Goal: Transaction & Acquisition: Obtain resource

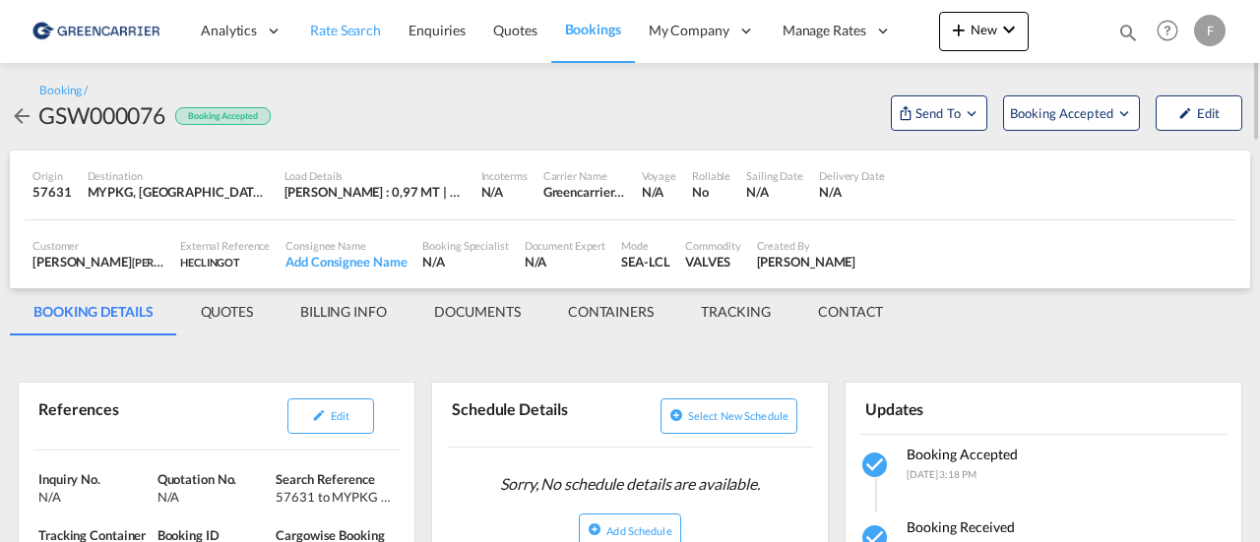
click at [350, 27] on span "Rate Search" at bounding box center [345, 30] width 71 height 17
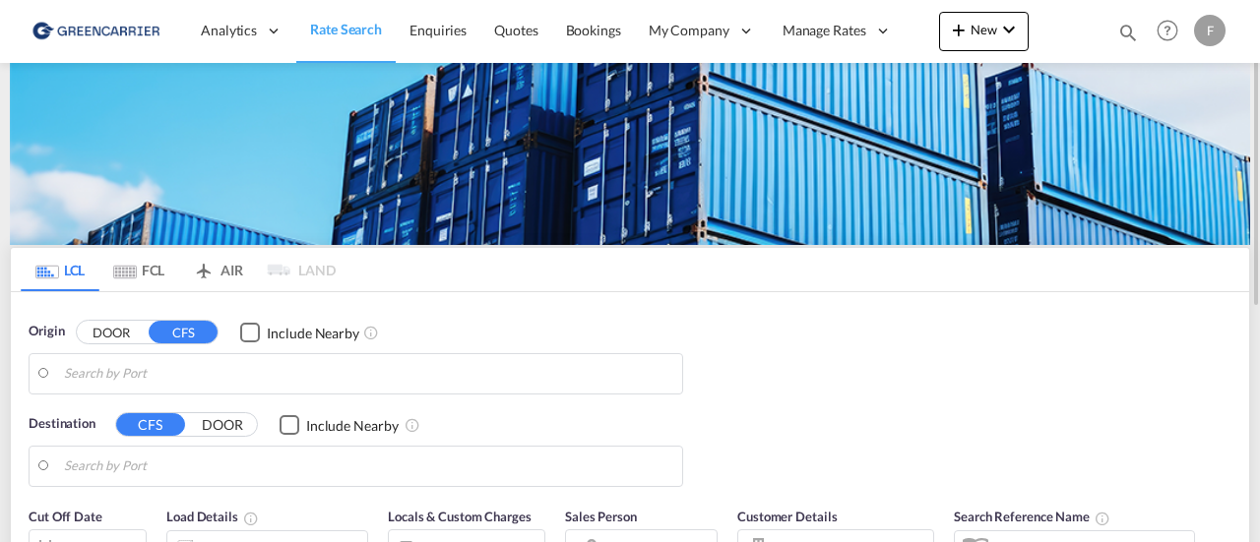
type input "SE-37436, [GEOGRAPHIC_DATA], [GEOGRAPHIC_DATA]"
type input "[GEOGRAPHIC_DATA], [GEOGRAPHIC_DATA], [GEOGRAPHIC_DATA]"
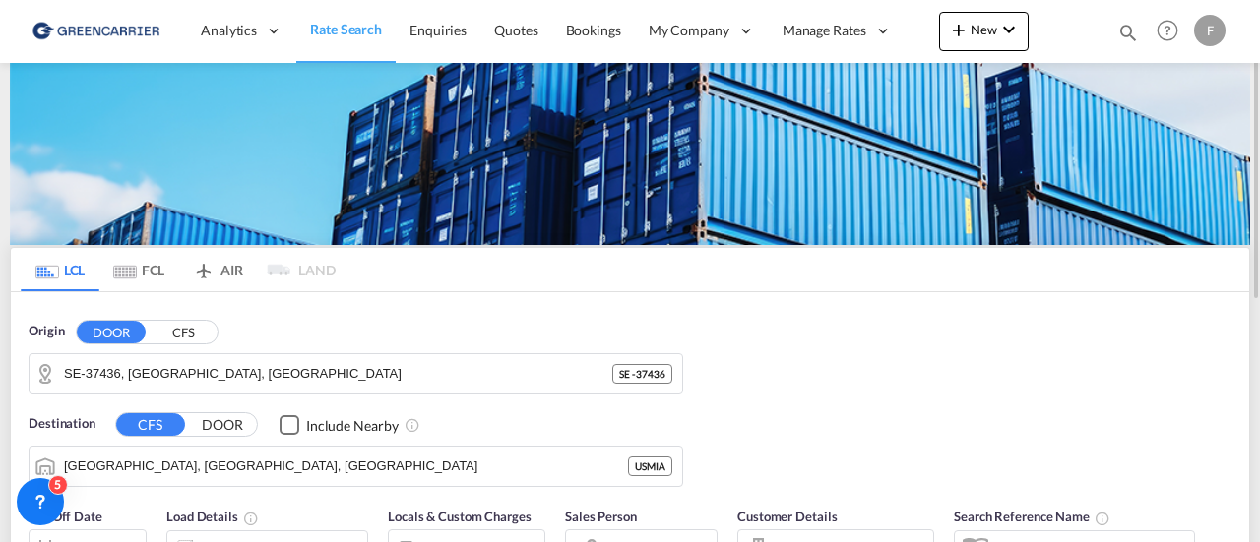
click at [173, 330] on button "CFS" at bounding box center [183, 332] width 69 height 23
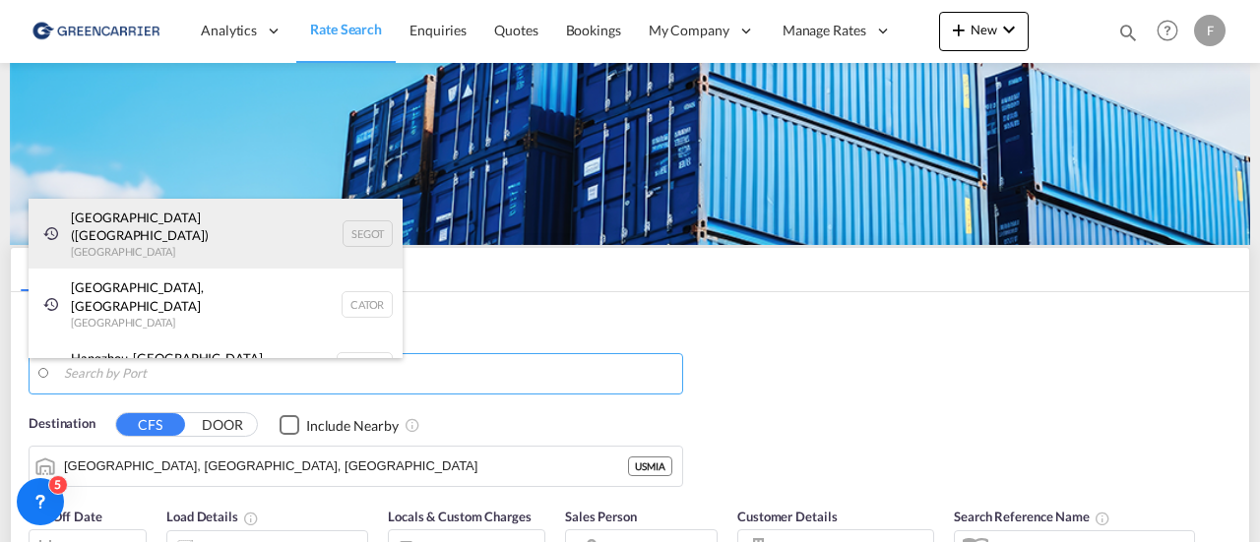
click at [216, 215] on div "[GEOGRAPHIC_DATA] ([GEOGRAPHIC_DATA]) [GEOGRAPHIC_DATA] SEGOT" at bounding box center [216, 234] width 374 height 71
type input "[GEOGRAPHIC_DATA] ([GEOGRAPHIC_DATA]), [GEOGRAPHIC_DATA]"
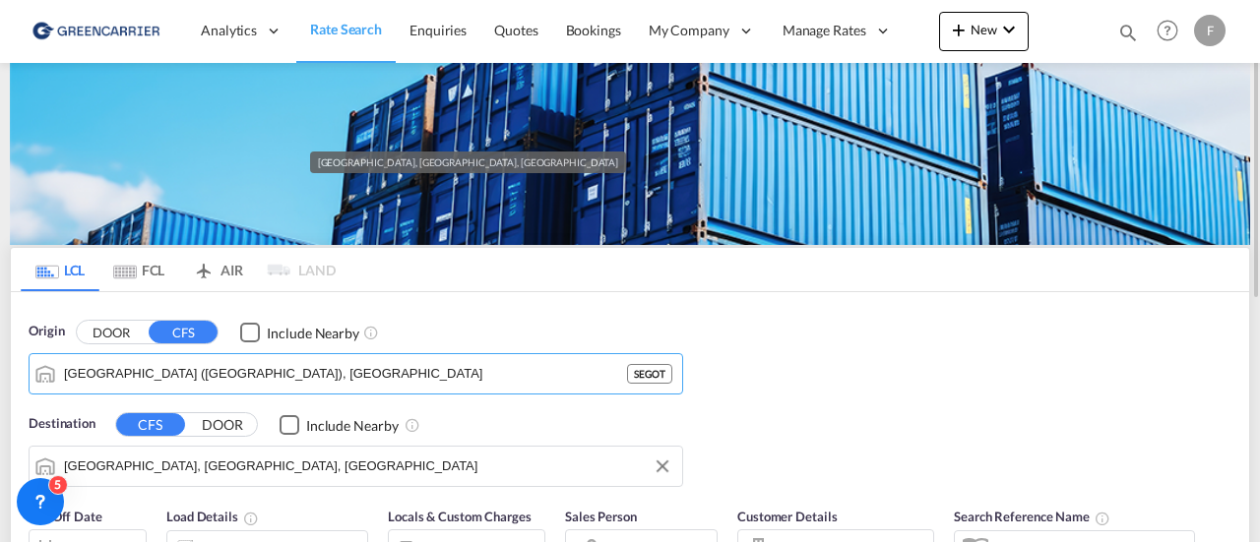
click at [224, 452] on input "[GEOGRAPHIC_DATA], [GEOGRAPHIC_DATA], [GEOGRAPHIC_DATA]" at bounding box center [368, 467] width 608 height 30
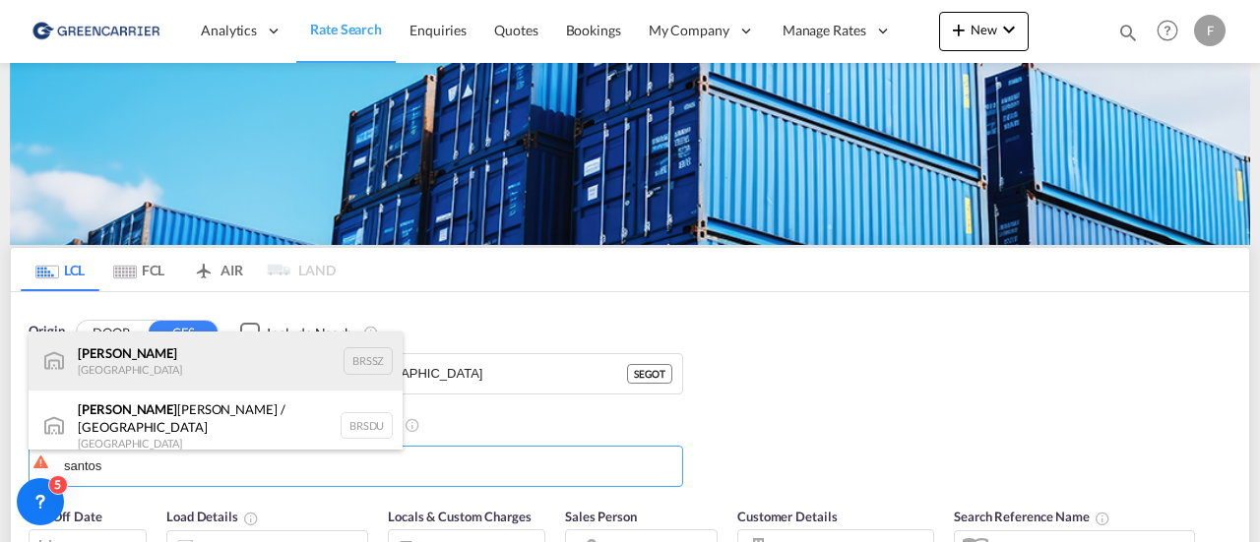
click at [114, 354] on div "[PERSON_NAME] [GEOGRAPHIC_DATA] BRSSZ" at bounding box center [216, 361] width 374 height 59
type input "Santos, BRSSZ"
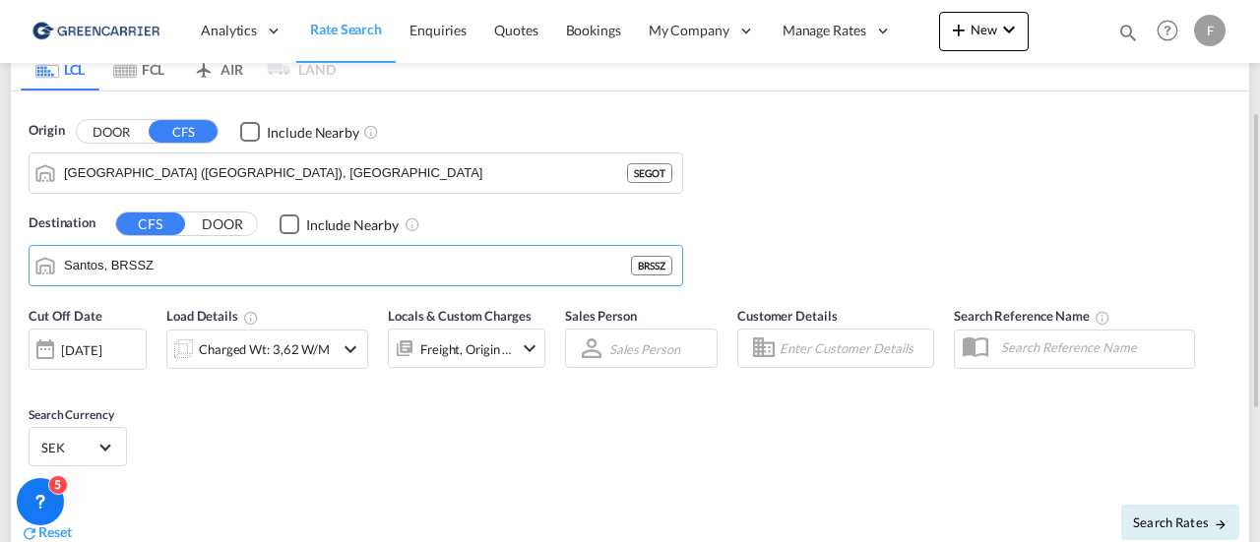
scroll to position [202, 0]
click at [804, 348] on input "Enter Customer Details" at bounding box center [853, 348] width 148 height 30
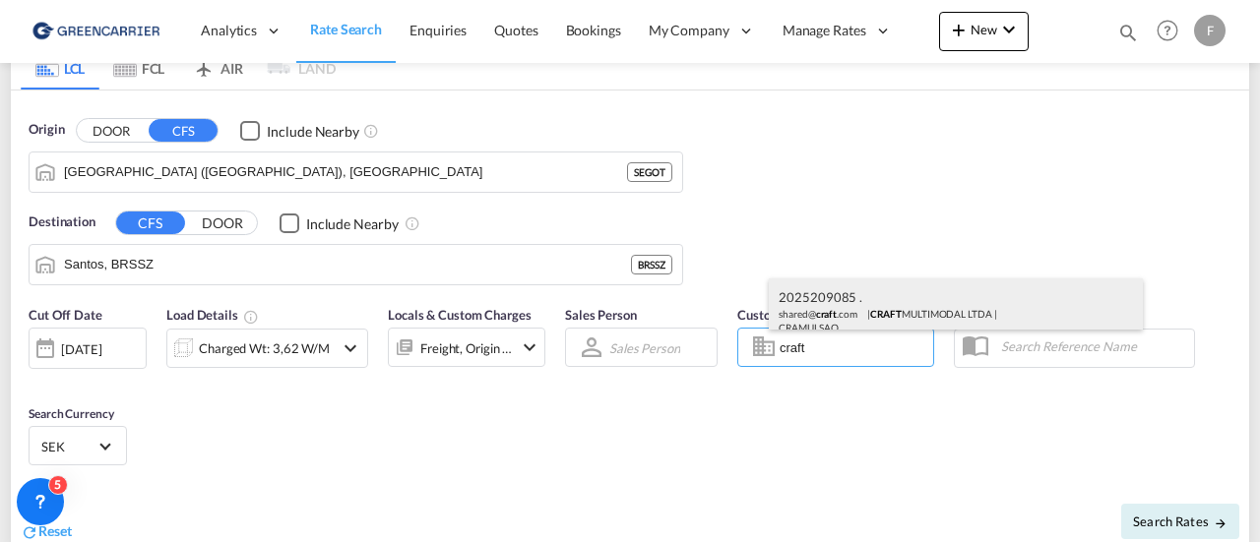
click at [833, 302] on div "2025209085 . shared@ craft .com | CRAFT MULTIMODAL LTDA | CRAMULSAO" at bounding box center [956, 310] width 374 height 65
type input "CRAFT MULTIMODAL LTDA, 2025209085 ., [EMAIL_ADDRESS][DOMAIN_NAME]"
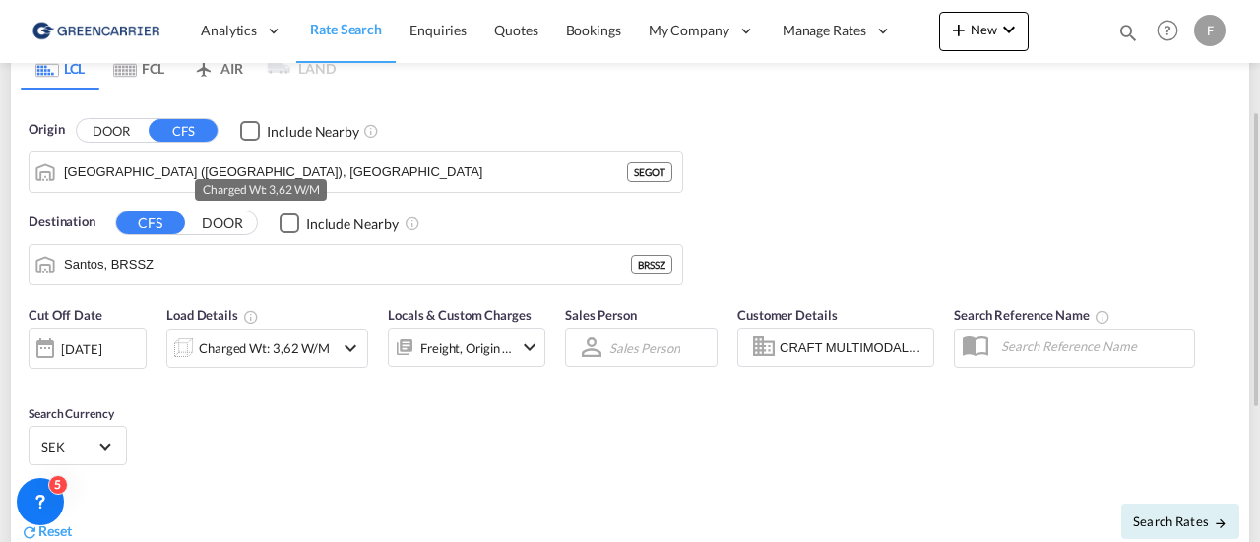
click at [222, 353] on div "Charged Wt: 3,62 W/M" at bounding box center [264, 349] width 131 height 28
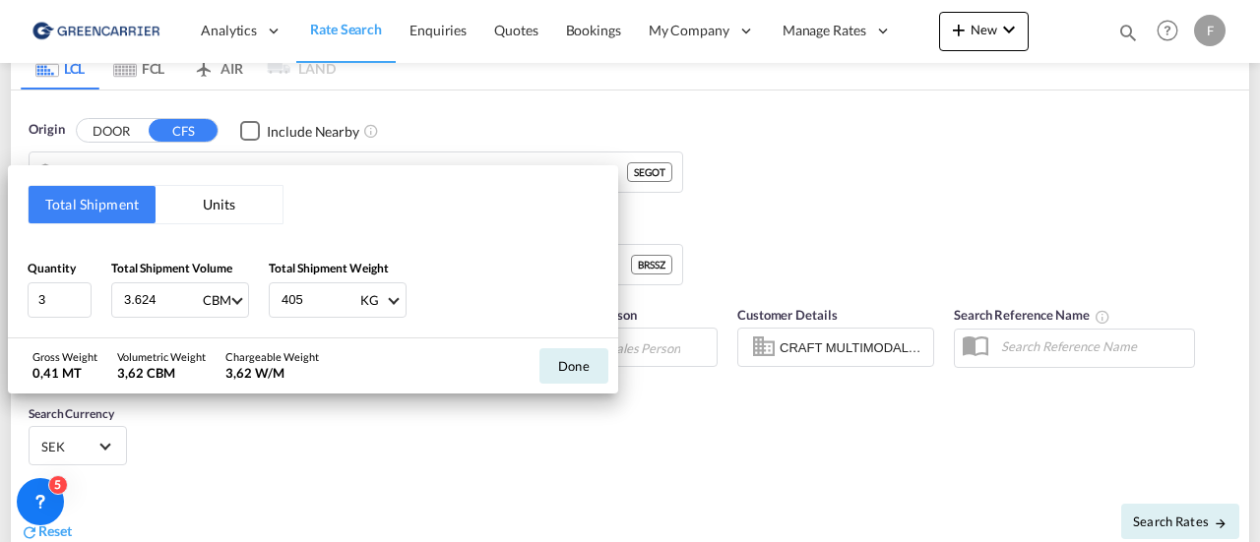
click at [197, 202] on button "Units" at bounding box center [218, 204] width 127 height 37
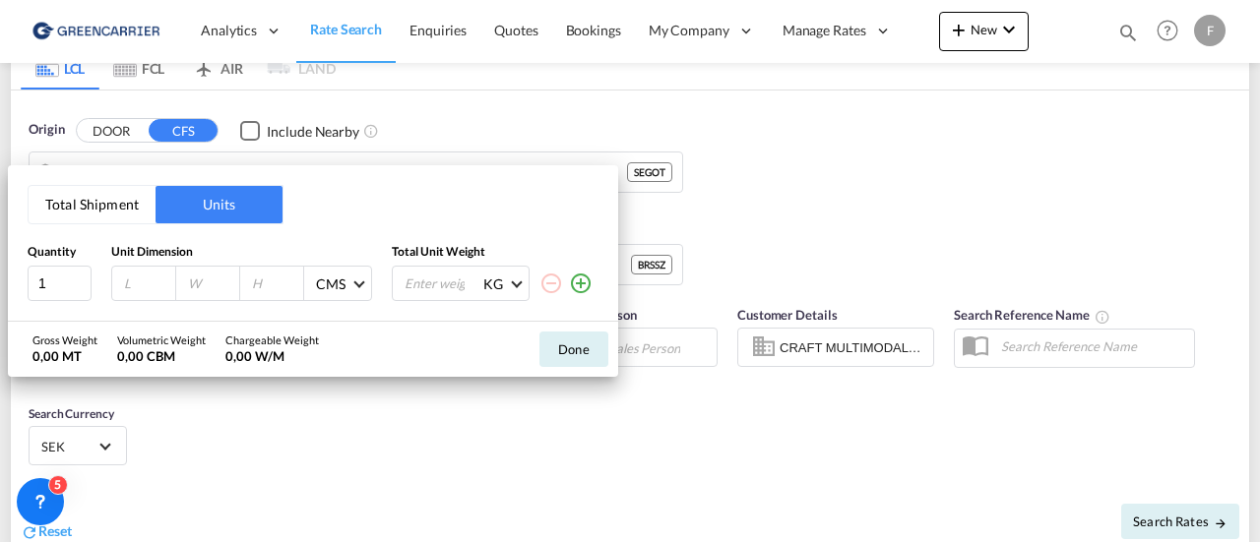
click at [152, 291] on input "number" at bounding box center [148, 284] width 53 height 18
type input "120"
type input "80"
type input "45"
type input "172"
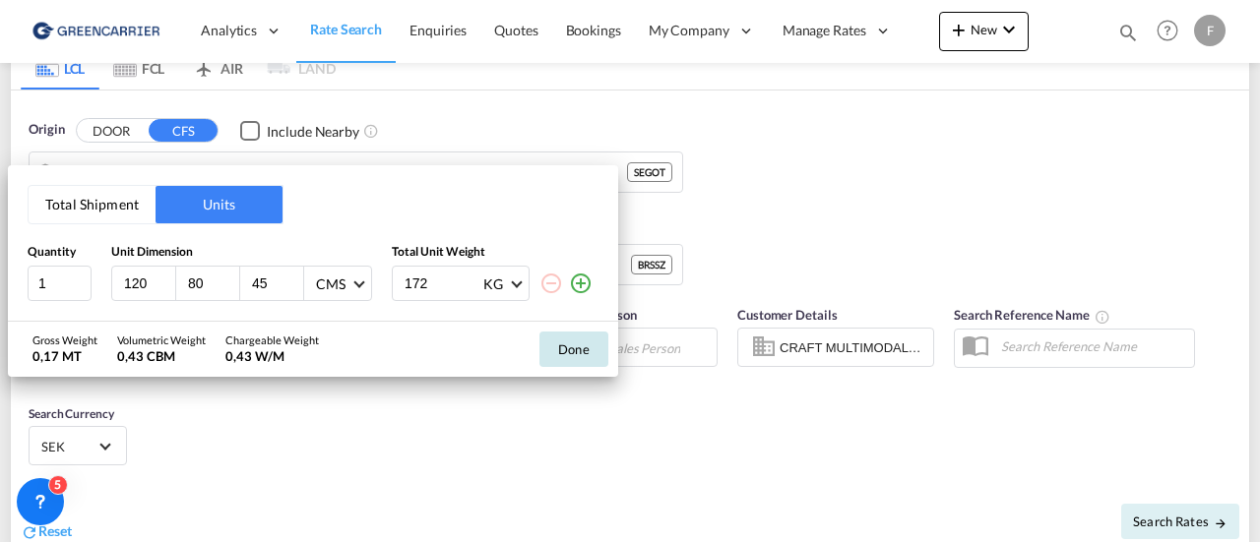
click at [575, 354] on button "Done" at bounding box center [573, 349] width 69 height 35
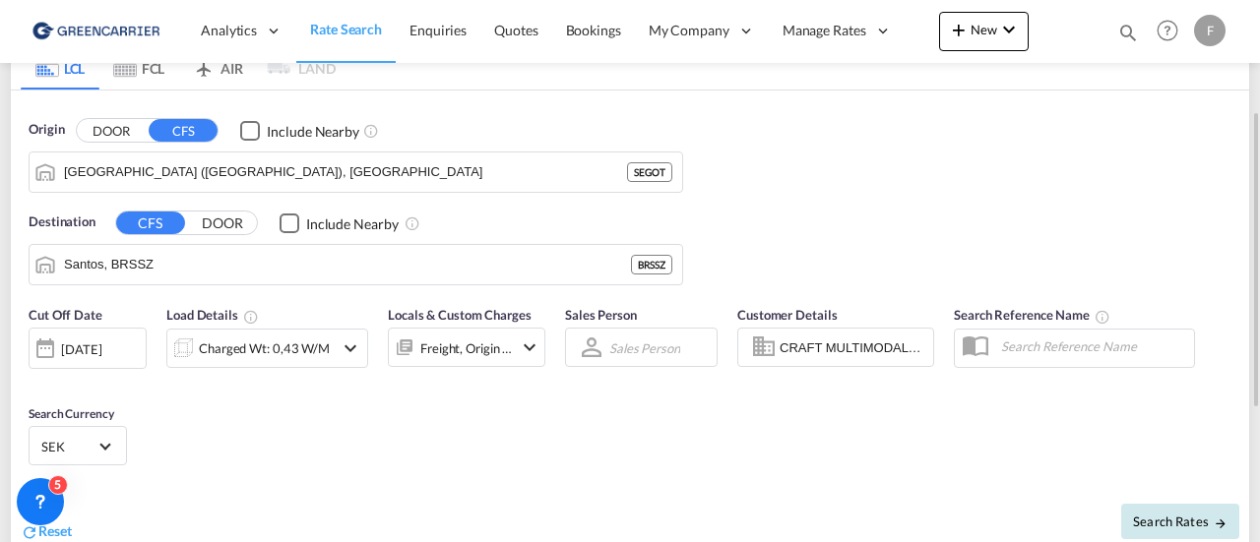
click at [1161, 531] on button "Search Rates" at bounding box center [1180, 521] width 118 height 35
type input "SEGOT to BRSSZ / [DATE]"
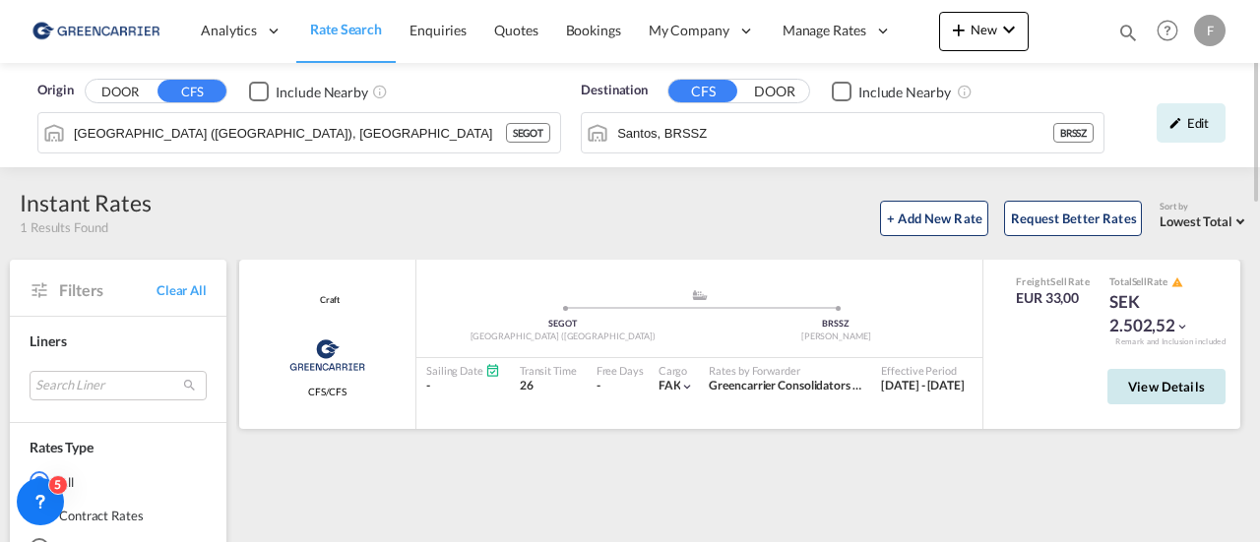
click at [1151, 380] on span "View Details" at bounding box center [1166, 387] width 77 height 16
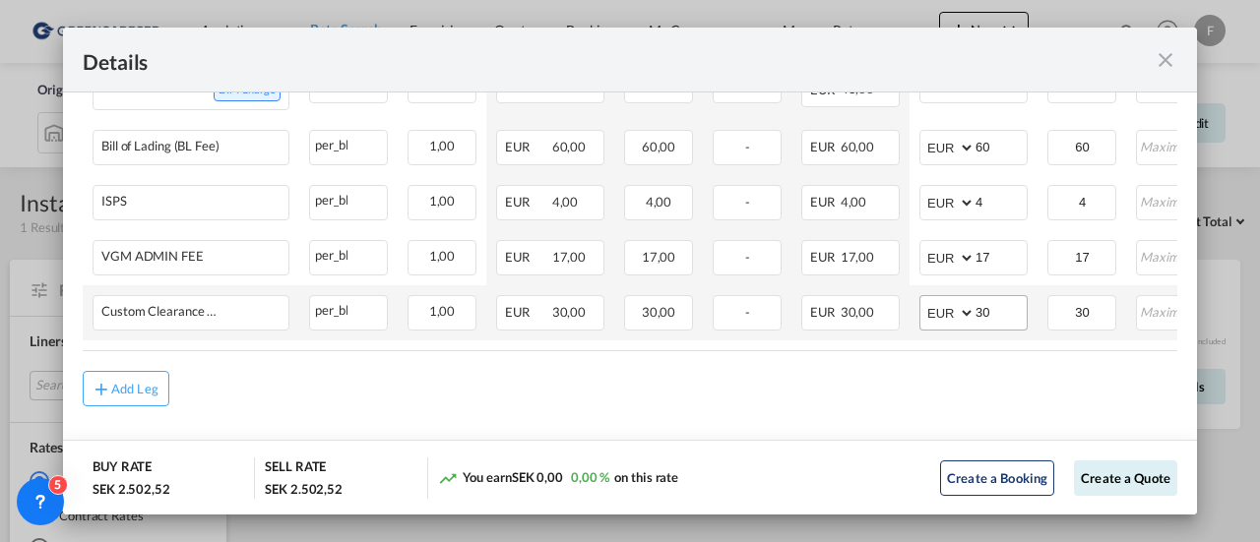
scroll to position [0, 317]
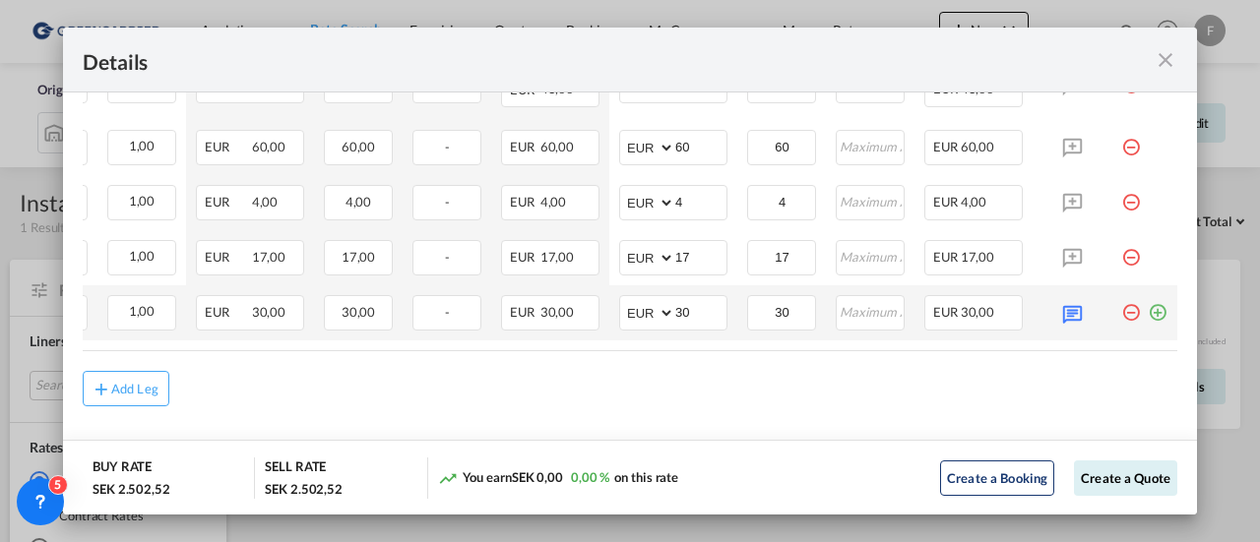
click at [1147, 310] on md-icon "icon-plus-circle-outline green-400-fg" at bounding box center [1157, 305] width 20 height 20
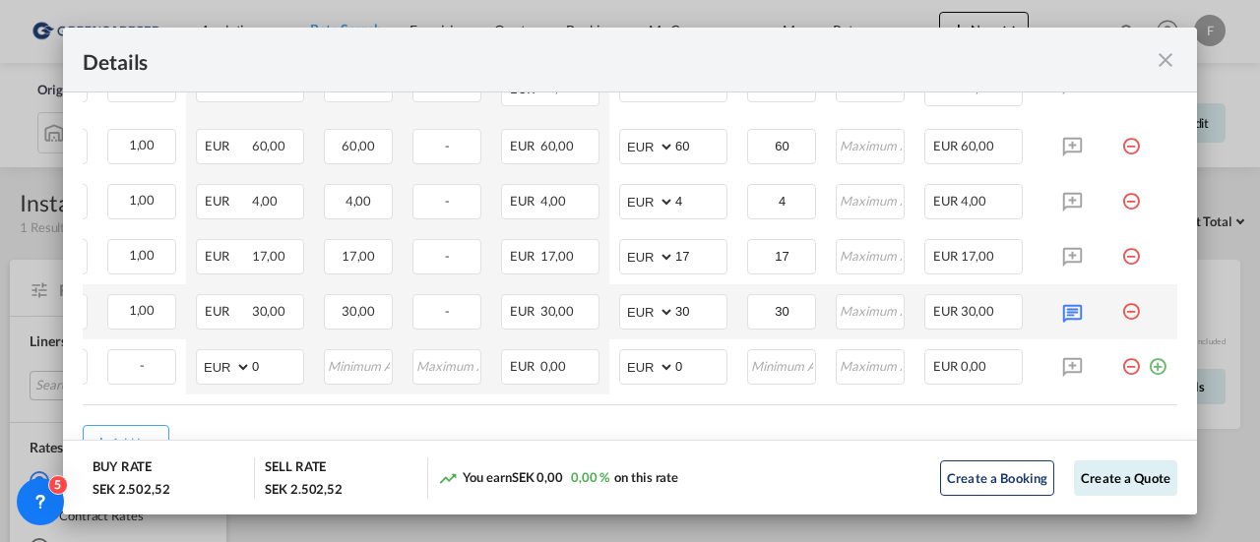
scroll to position [0, 0]
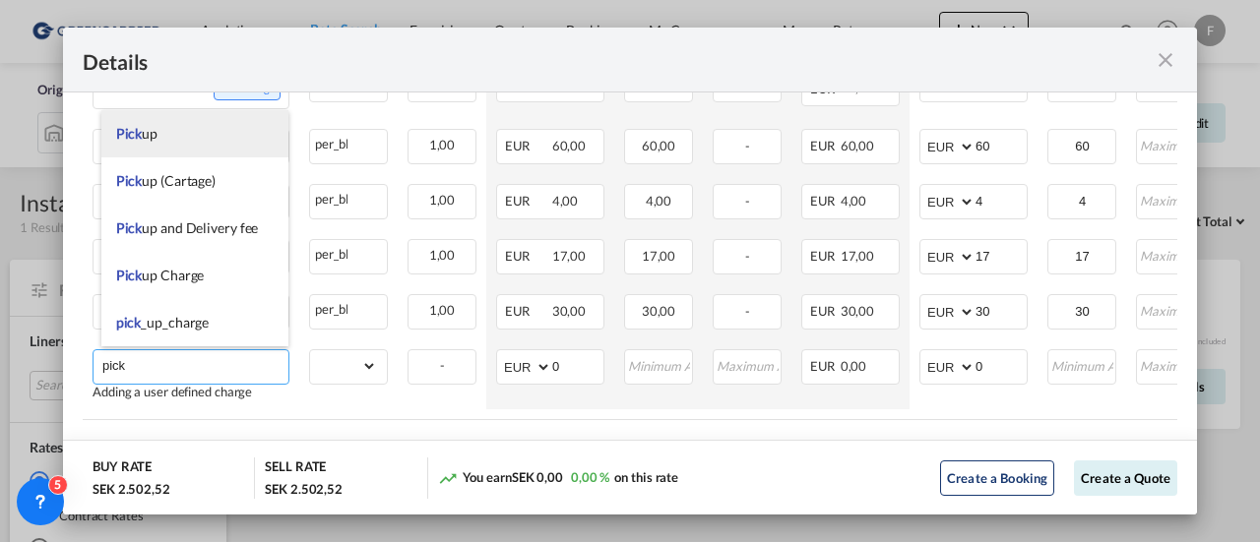
click at [177, 132] on li "Pick up" at bounding box center [195, 133] width 188 height 47
type input "Pick up"
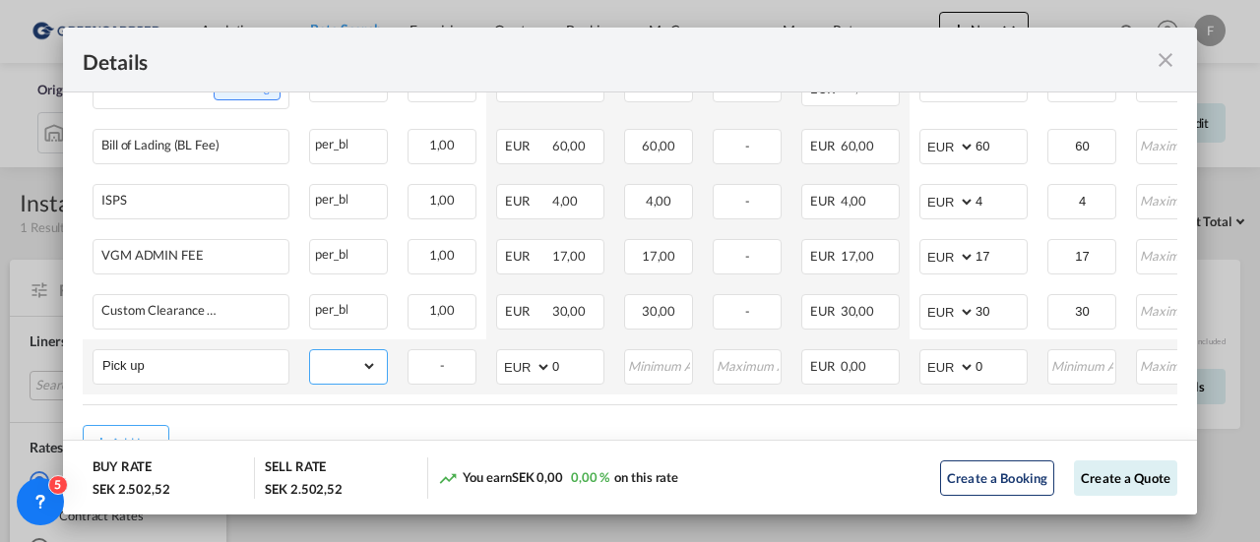
click at [348, 355] on select "gross_weight volumetric_weight per_shipment per_bl per_km per_hawb per_kg flat …" at bounding box center [343, 365] width 67 height 31
select select "per_shipment"
click at [310, 350] on select "gross_weight volumetric_weight per_shipment per_bl per_km per_hawb per_kg flat …" at bounding box center [343, 365] width 67 height 31
click at [986, 358] on input "0" at bounding box center [1000, 365] width 51 height 30
type input "115"
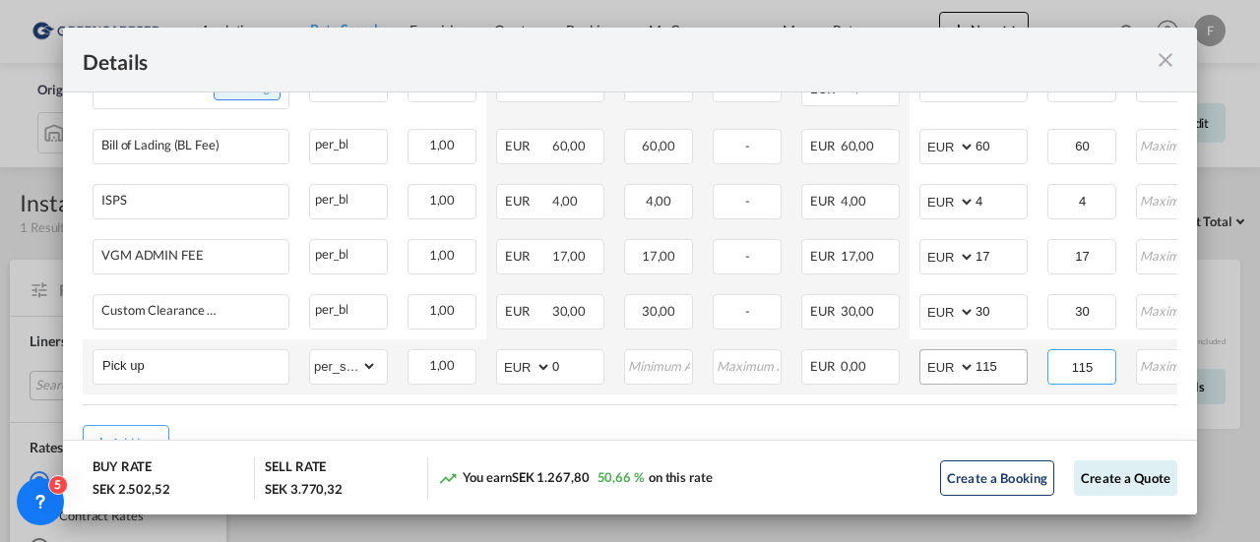
type input "115"
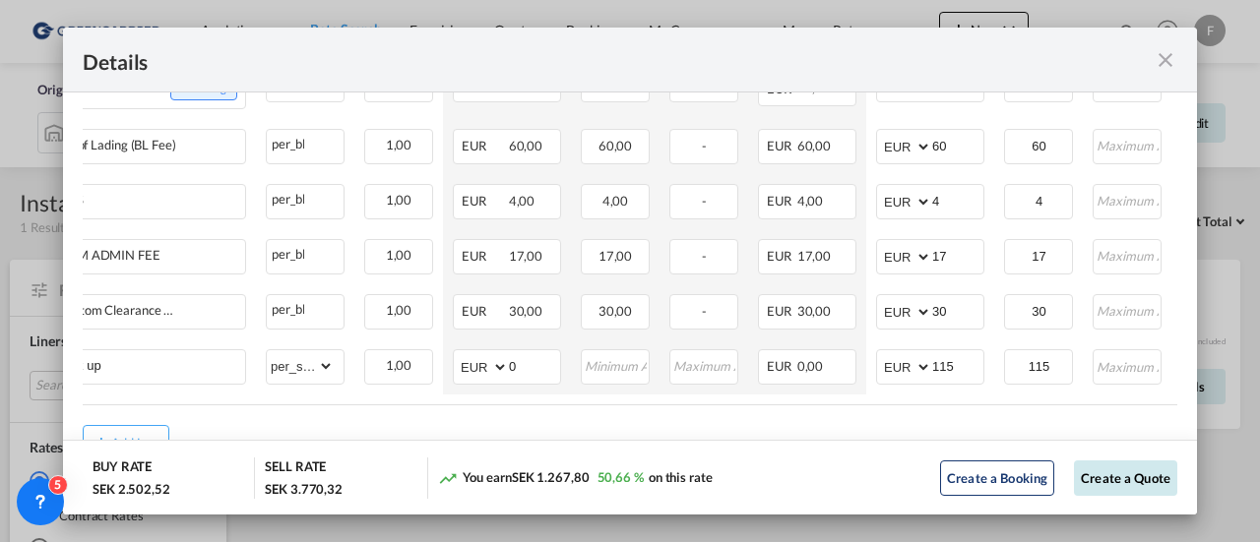
click at [1093, 478] on button "Create a Quote" at bounding box center [1125, 478] width 103 height 35
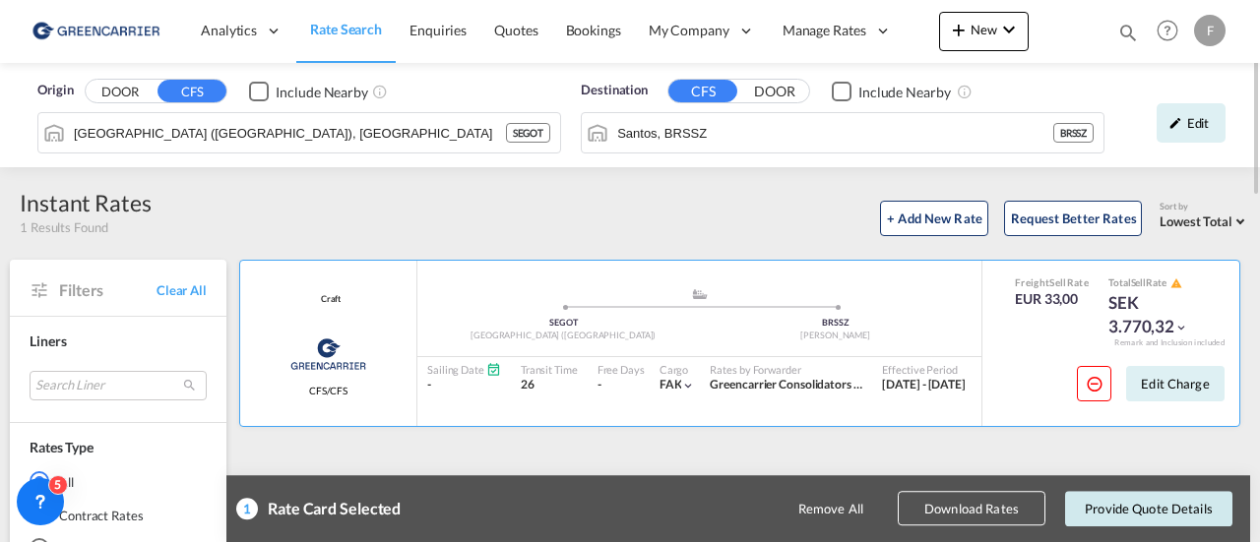
click at [1097, 501] on button "Provide Quote Details" at bounding box center [1148, 508] width 167 height 35
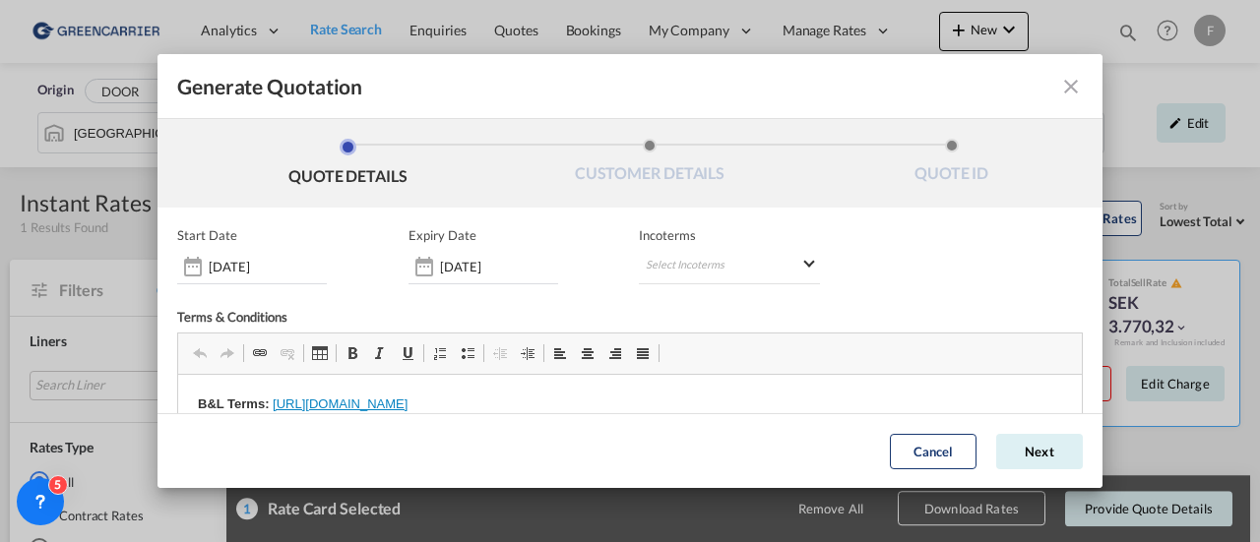
scroll to position [0, 0]
click at [343, 263] on div "Start Date [DATE] Expiry Date [DATE] Incoterms Select Incoterms FCA - export Fr…" at bounding box center [629, 255] width 905 height 57
click at [695, 271] on md-select "Select Incoterms FCA - export Free Carrier FCA - import Free Carrier DAP - impo…" at bounding box center [729, 266] width 181 height 35
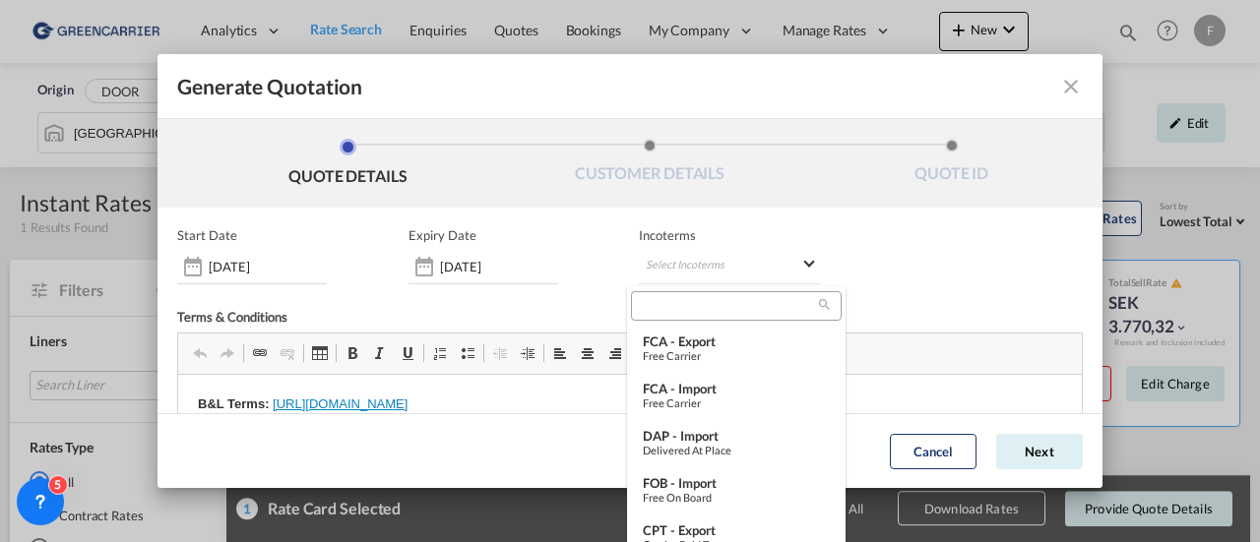
click at [686, 312] on input "search" at bounding box center [728, 306] width 182 height 18
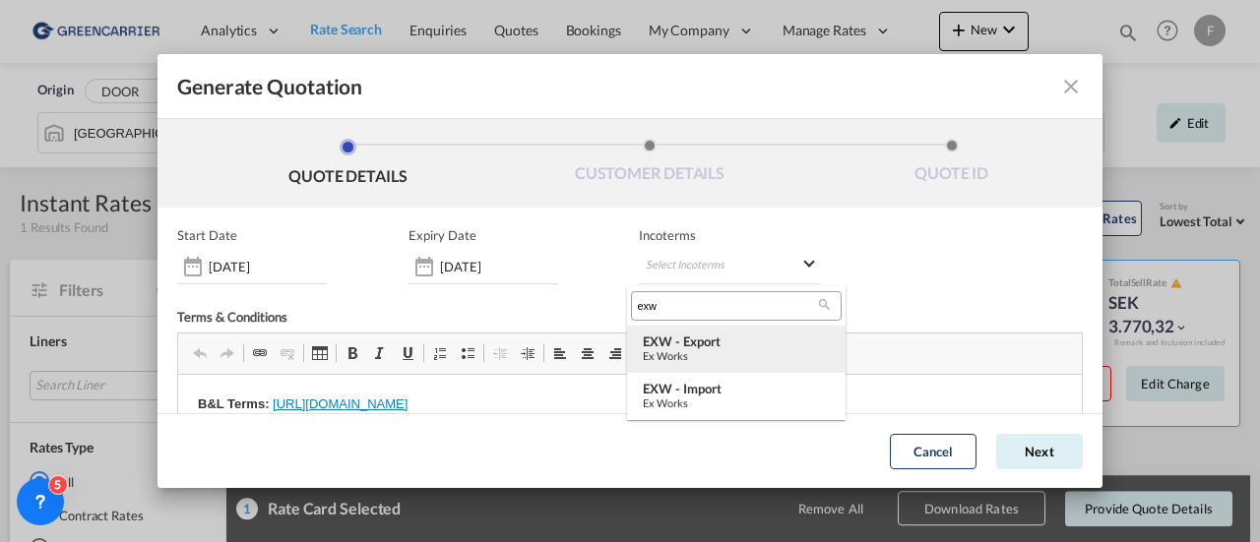
type input "exw"
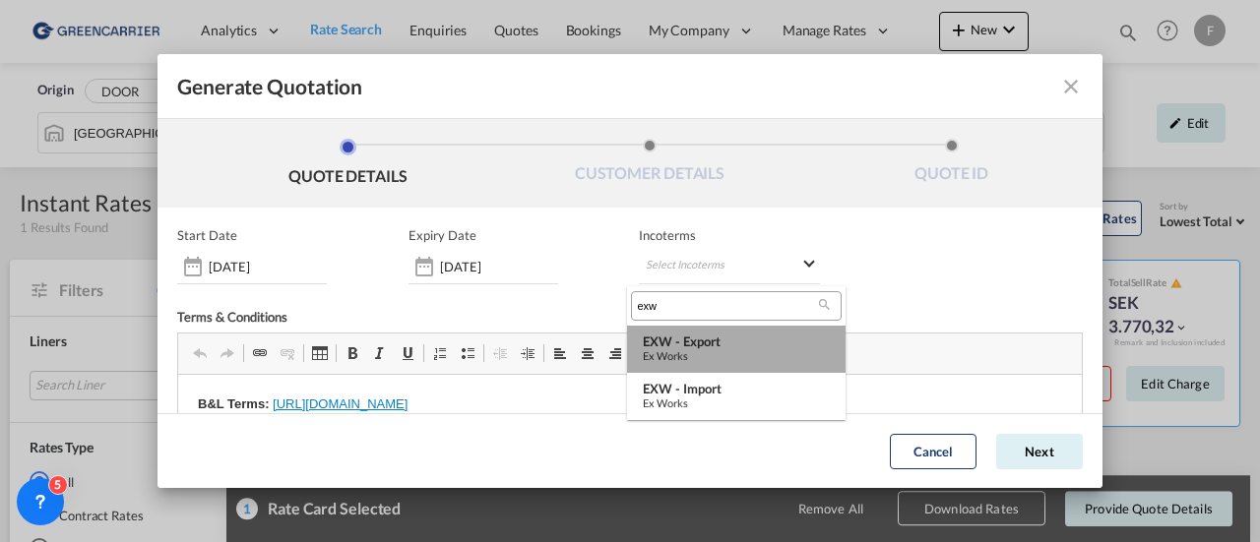
click at [679, 340] on div "EXW - export" at bounding box center [736, 342] width 187 height 16
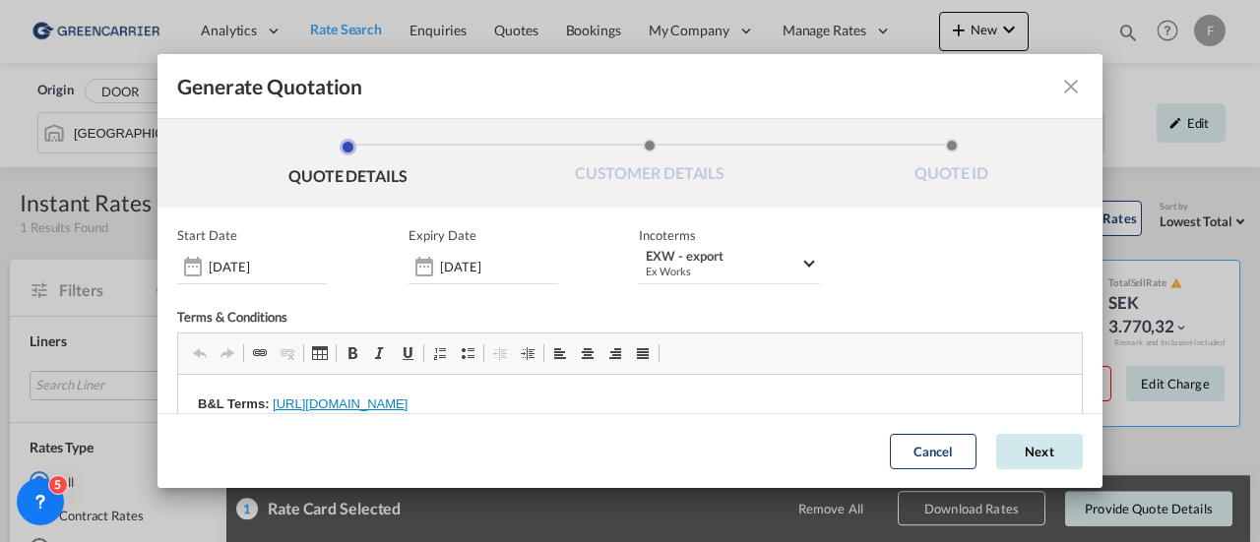
click at [1003, 453] on button "Next" at bounding box center [1039, 451] width 87 height 35
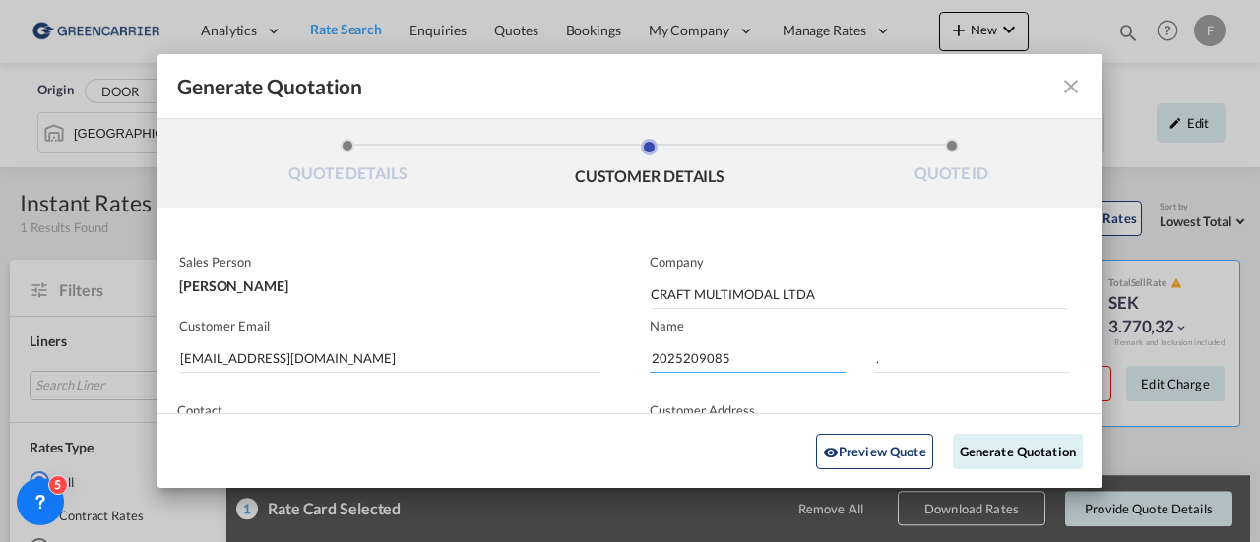
click at [691, 355] on input "2025209085" at bounding box center [748, 358] width 196 height 30
paste input "5/34161"
type input "25/34161"
click at [976, 445] on button "Generate Quotation" at bounding box center [1018, 450] width 130 height 35
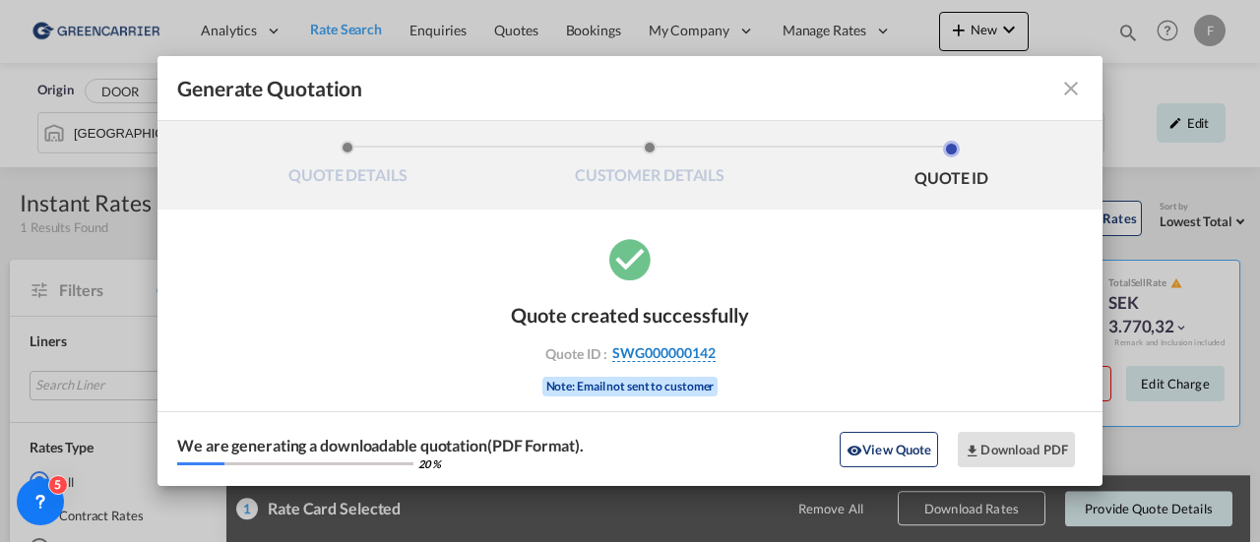
click at [707, 345] on span "SWG000000142" at bounding box center [663, 353] width 103 height 18
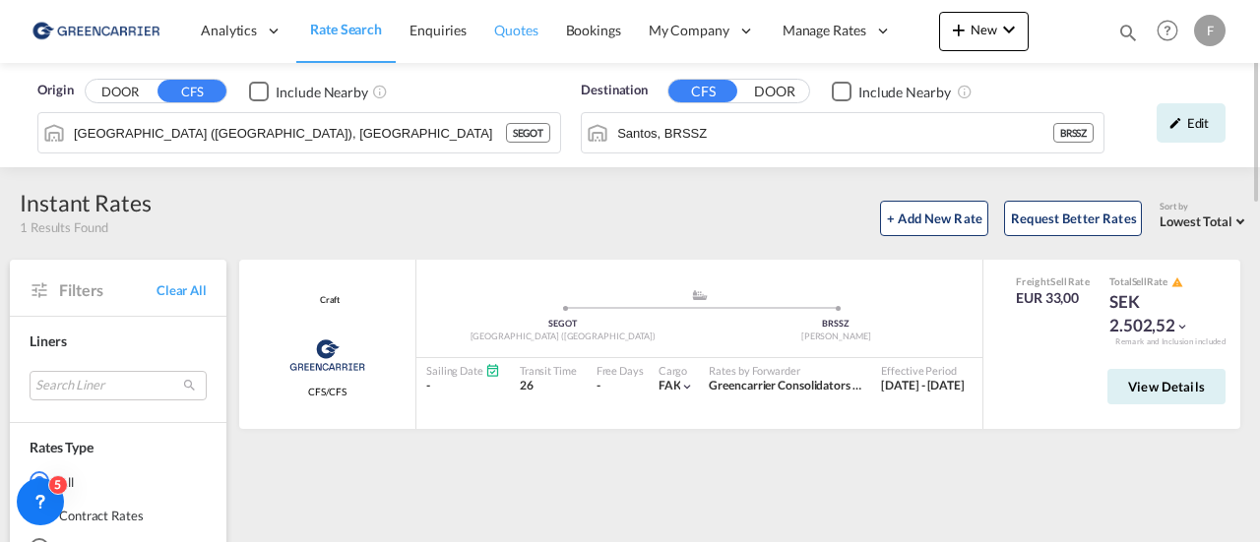
click at [524, 38] on span "Quotes" at bounding box center [515, 30] width 43 height 17
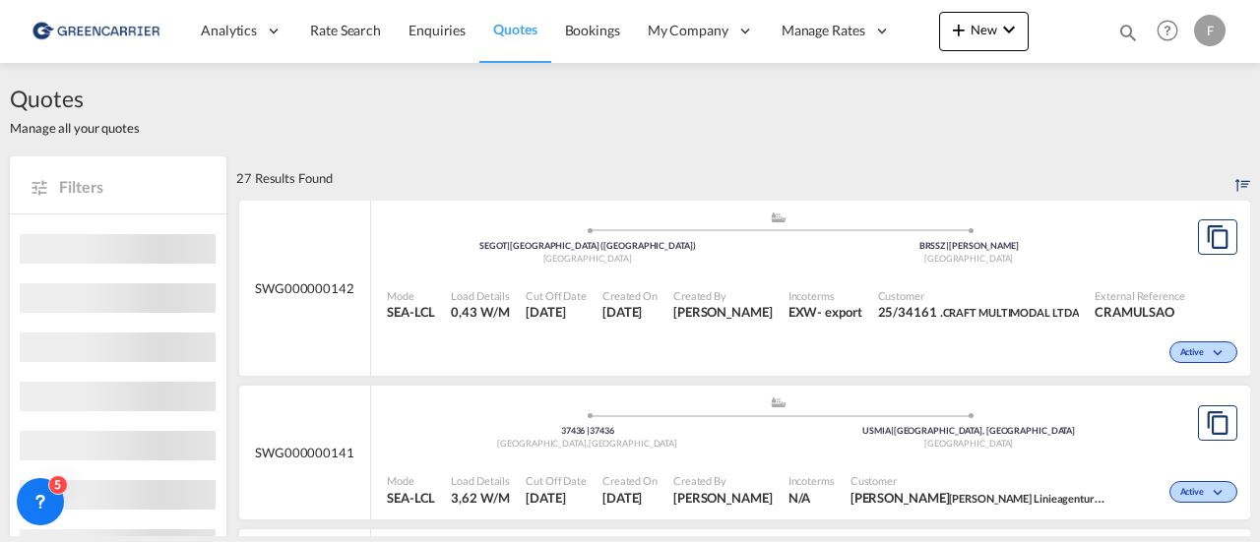
click at [994, 314] on span "CRAFT MULTIMODAL LTDA" at bounding box center [1011, 312] width 137 height 13
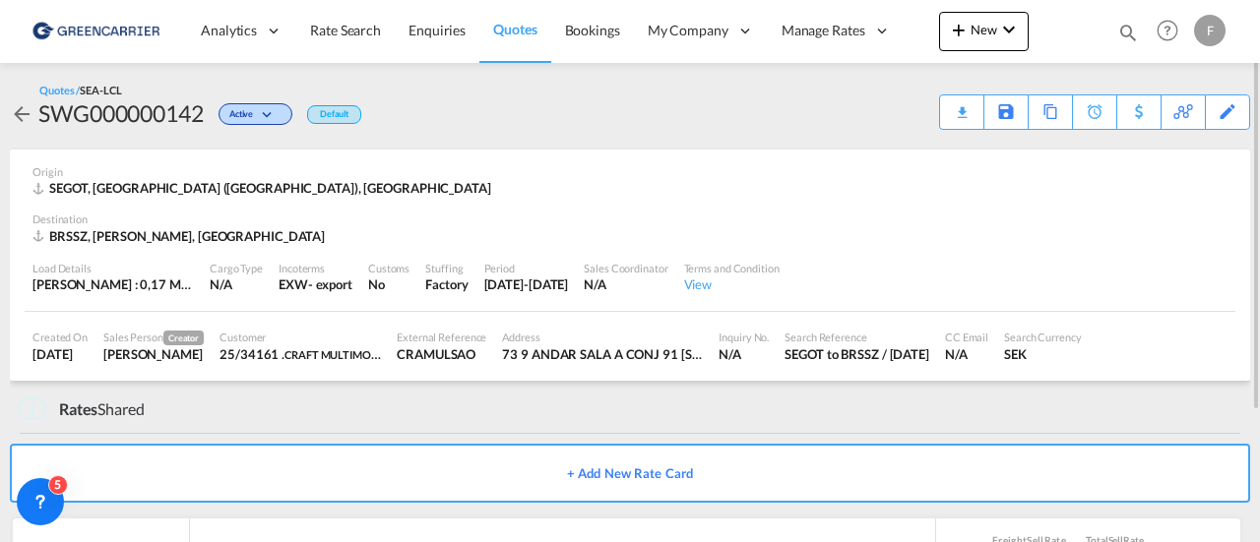
click at [822, 251] on div "Load Details [PERSON_NAME] : 0,17 MT | Volumetric Wt : 0,43 CBM | Chargeable Wt…" at bounding box center [630, 278] width 1210 height 67
click at [358, 245] on div "Load Details [PERSON_NAME] : 0,17 MT | Volumetric Wt : 0,43 CBM | Chargeable Wt…" at bounding box center [630, 278] width 1210 height 67
drag, startPoint x: 224, startPoint y: 266, endPoint x: 347, endPoint y: 273, distance: 123.2
click at [347, 273] on div "Incoterms" at bounding box center [315, 268] width 74 height 15
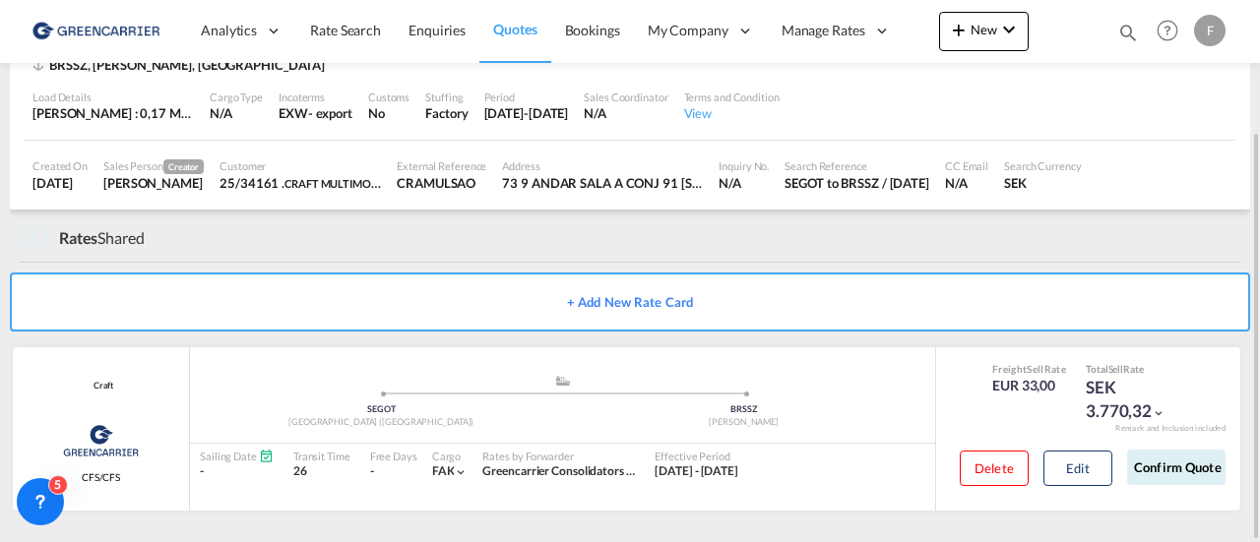
scroll to position [171, 0]
click at [531, 431] on div ".a{fill:#aaa8ad;} .a{fill:#aaa8ad;} SEGOT [GEOGRAPHIC_DATA] ([GEOGRAPHIC_DATA])…" at bounding box center [562, 403] width 745 height 59
click at [574, 430] on div ".a{fill:#aaa8ad;} .a{fill:#aaa8ad;} SEGOT [GEOGRAPHIC_DATA] ([GEOGRAPHIC_DATA])…" at bounding box center [562, 403] width 745 height 59
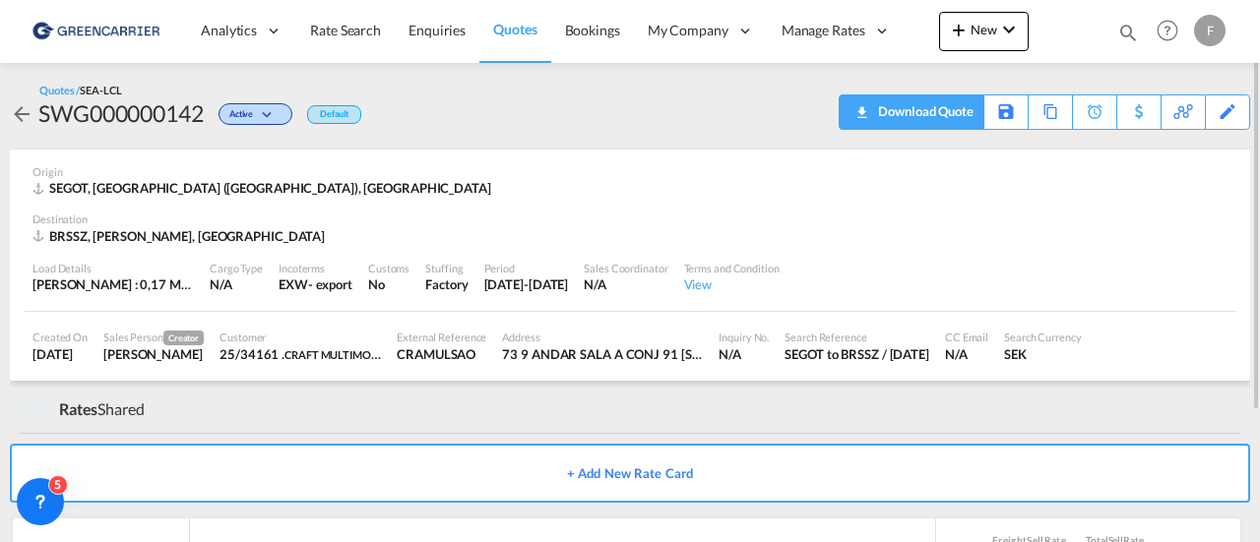
click at [953, 114] on div "Download Quote" at bounding box center [923, 110] width 100 height 31
